Goal: Check status: Check status

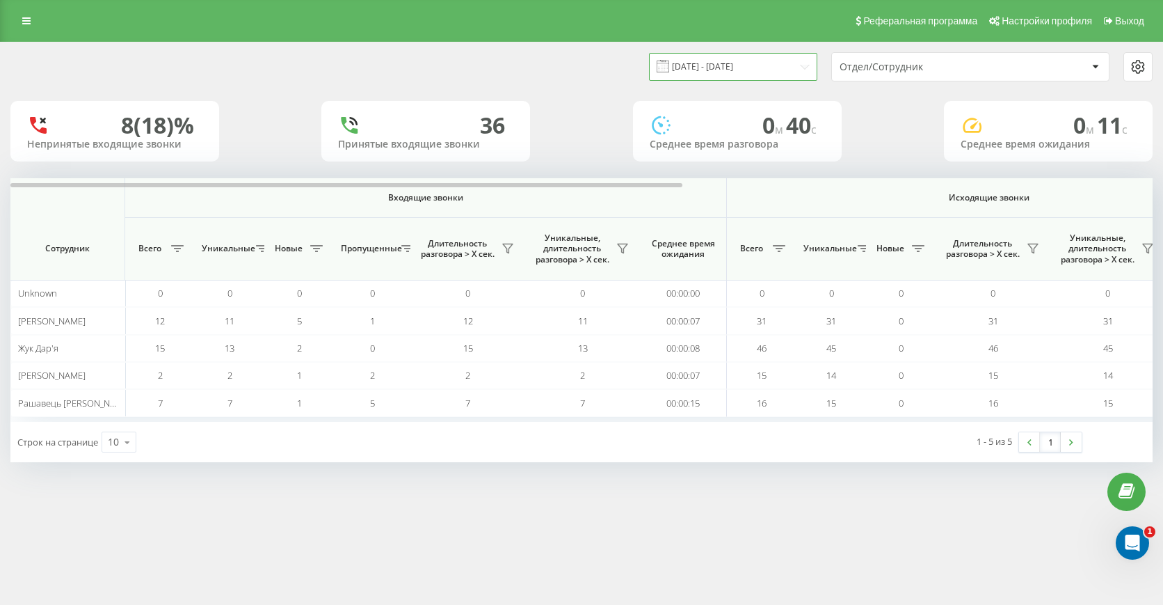
click at [787, 72] on input "[DATE] - [DATE]" at bounding box center [733, 66] width 168 height 27
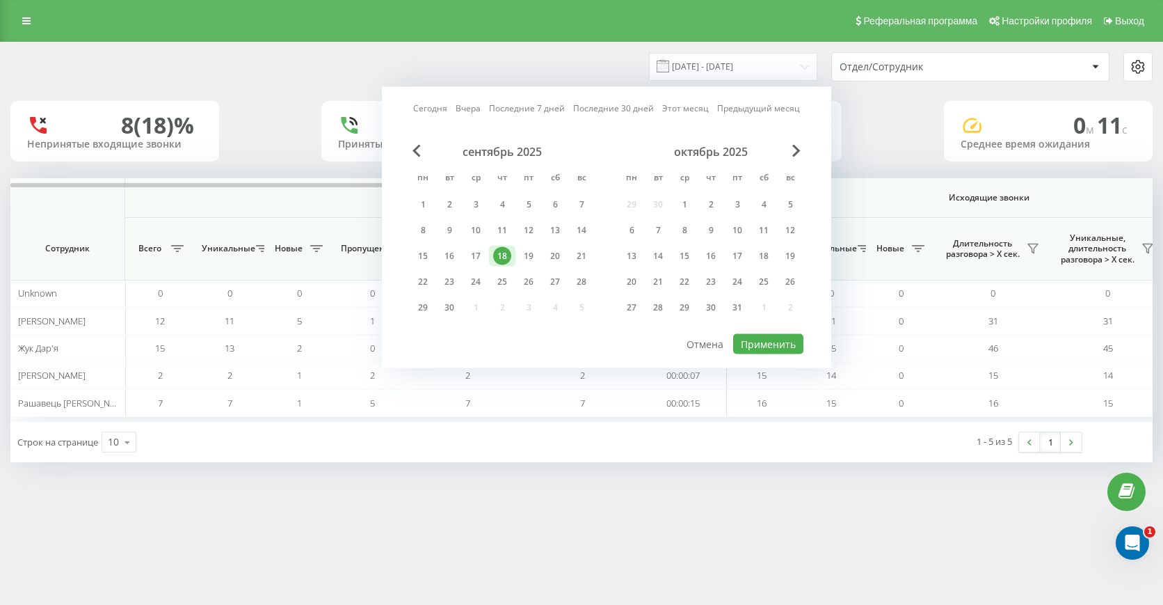
click at [438, 108] on link "Сегодня" at bounding box center [430, 108] width 34 height 13
click at [755, 341] on button "Применить" at bounding box center [768, 344] width 70 height 20
type input "20.09.2025 - 20.09.2025"
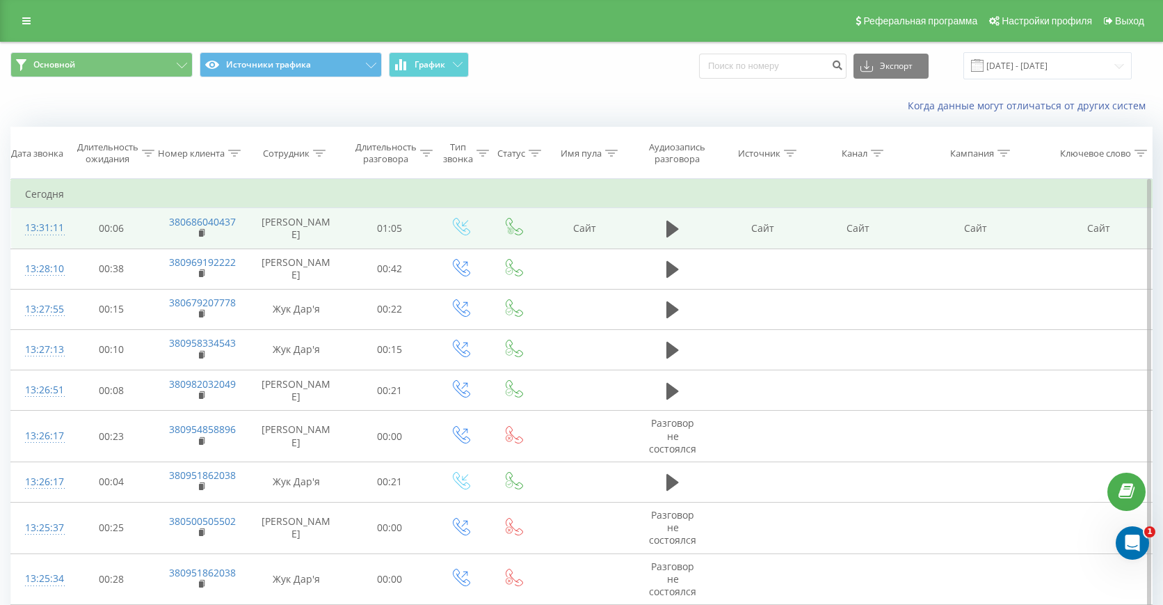
click at [670, 240] on span at bounding box center [672, 234] width 21 height 13
click at [669, 233] on icon at bounding box center [672, 229] width 13 height 17
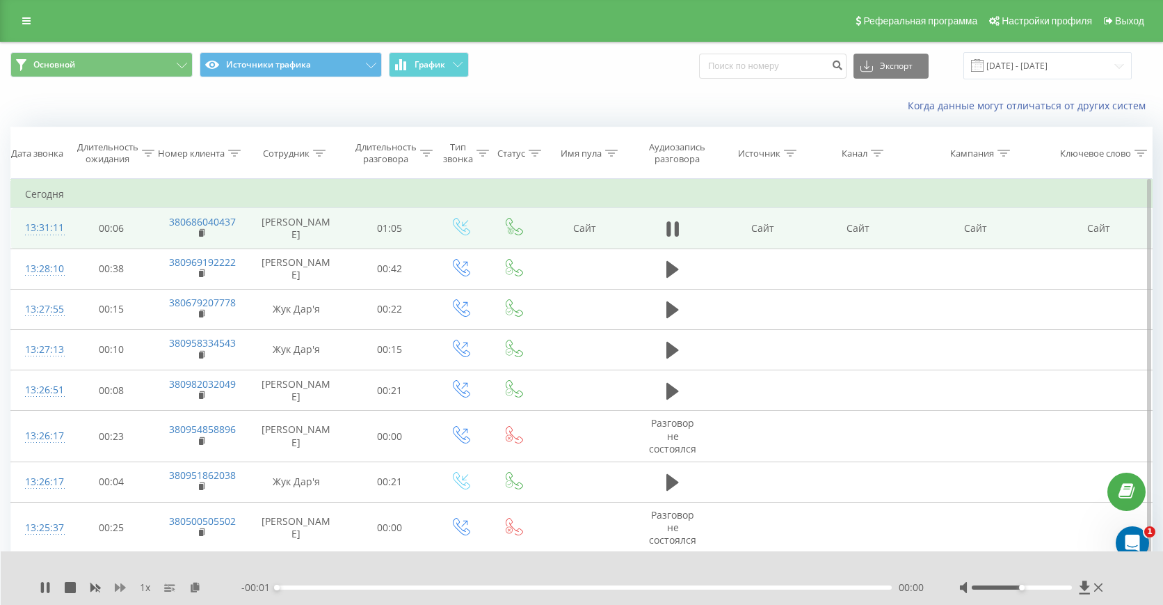
click at [116, 582] on icon at bounding box center [120, 587] width 11 height 11
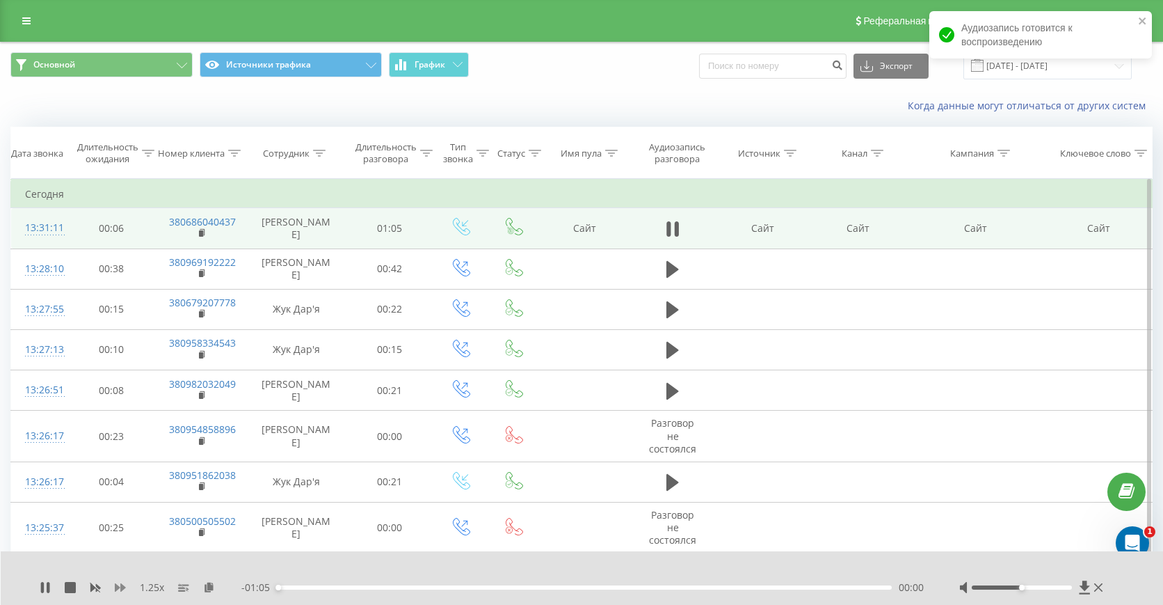
click at [116, 582] on icon at bounding box center [120, 587] width 11 height 11
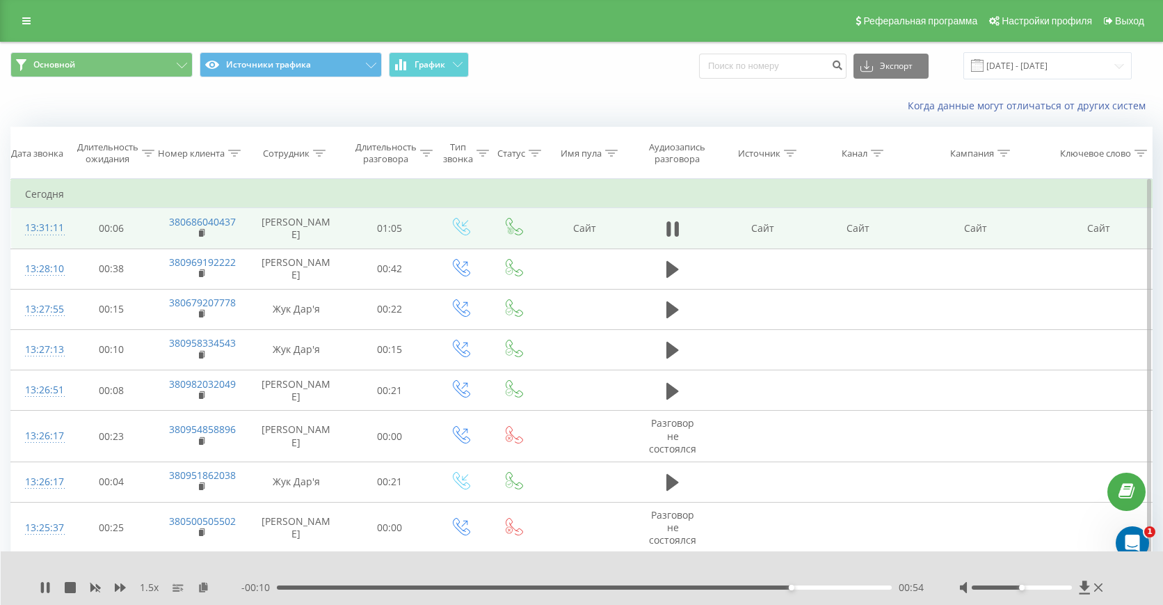
click at [387, 586] on div "00:54" at bounding box center [584, 587] width 615 height 4
click at [440, 587] on div "00:44" at bounding box center [584, 587] width 615 height 4
